Goal: Browse casually

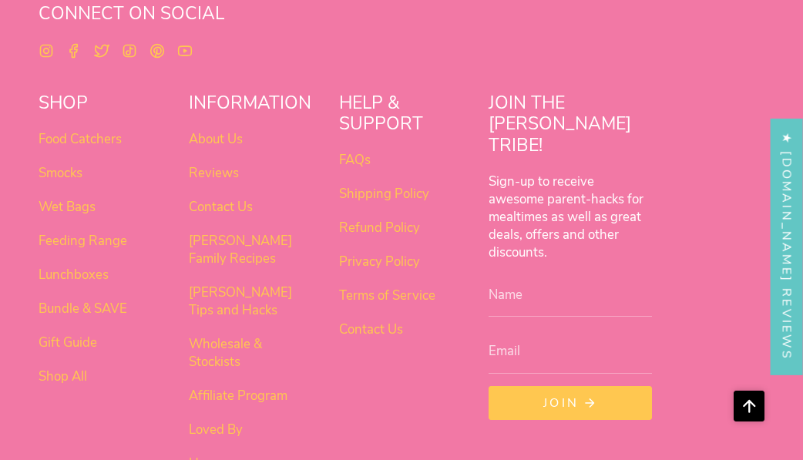
scroll to position [1335, 0]
